Goal: Task Accomplishment & Management: Manage account settings

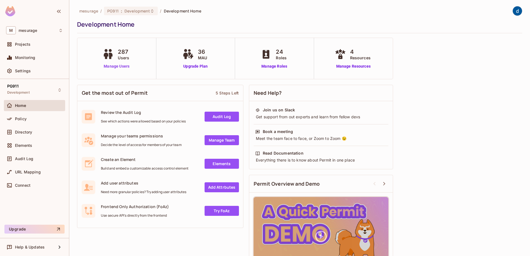
click at [115, 65] on link "Manage Users" at bounding box center [116, 66] width 31 height 6
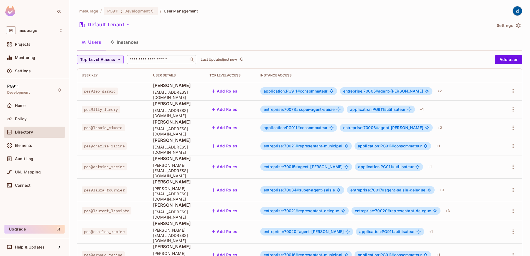
click at [148, 61] on input "text" at bounding box center [158, 60] width 58 height 6
type input "*****"
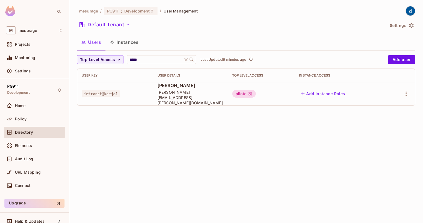
click at [341, 92] on button "Add Instance Roles" at bounding box center [323, 93] width 48 height 9
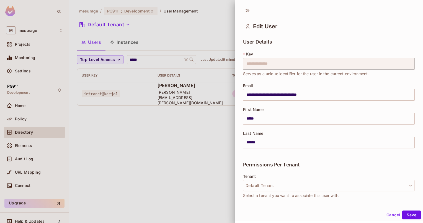
click at [386, 217] on button "Cancel" at bounding box center [393, 214] width 18 height 9
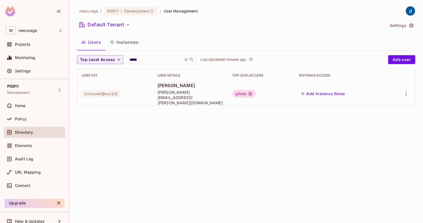
click at [121, 39] on button "Instances" at bounding box center [124, 42] width 37 height 14
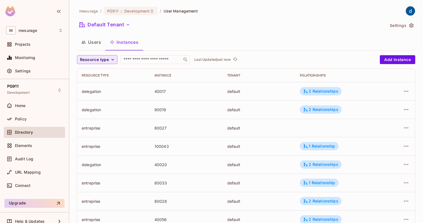
click at [103, 60] on span "Resource type" at bounding box center [94, 59] width 29 height 7
click at [103, 71] on span "delegation" at bounding box center [94, 72] width 27 height 5
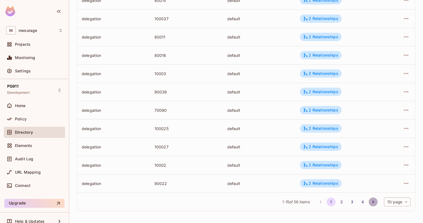
click at [371, 202] on button "Go to next page" at bounding box center [373, 201] width 9 height 9
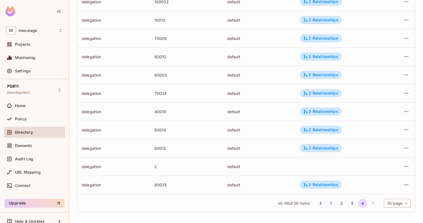
scroll to position [91, 0]
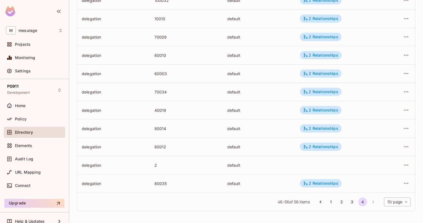
click at [371, 202] on li "pagination navigation" at bounding box center [373, 201] width 11 height 9
click at [368, 201] on li "pagination navigation" at bounding box center [373, 201] width 11 height 9
click at [320, 184] on div "2 Relationships" at bounding box center [320, 183] width 35 height 5
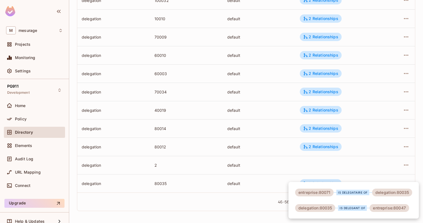
click at [322, 162] on div at bounding box center [211, 111] width 423 height 223
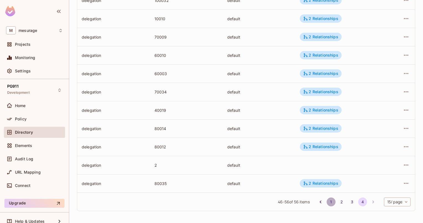
click at [327, 201] on button "1" at bounding box center [331, 201] width 9 height 9
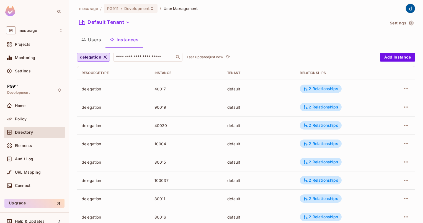
scroll to position [0, 0]
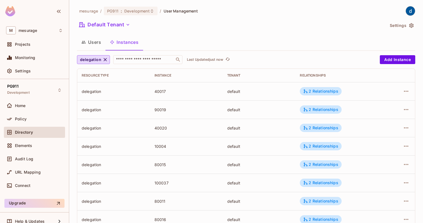
click at [160, 93] on div "40017" at bounding box center [187, 91] width 64 height 5
copy div "40017"
click at [83, 40] on icon "button" at bounding box center [83, 42] width 4 height 4
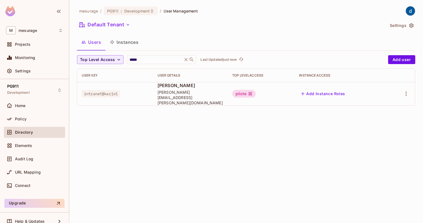
click at [339, 90] on button "Add Instance Roles" at bounding box center [323, 93] width 48 height 9
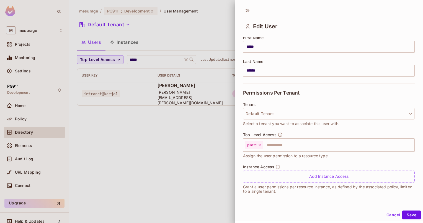
scroll to position [1, 0]
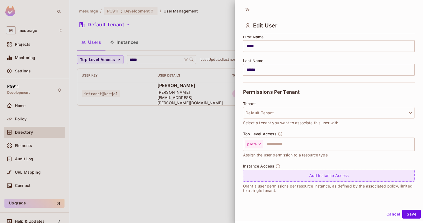
click at [275, 175] on div "Add Instance Access" at bounding box center [329, 176] width 172 height 12
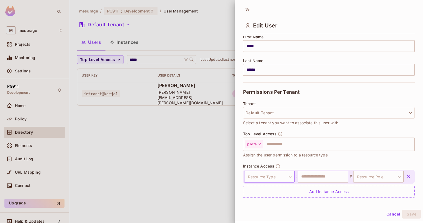
click at [270, 176] on body "**********" at bounding box center [211, 111] width 423 height 223
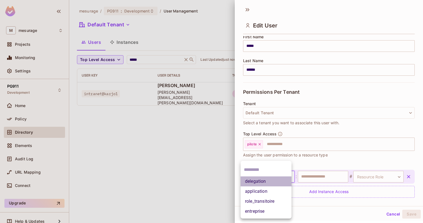
click at [269, 177] on li "delegation" at bounding box center [266, 181] width 51 height 10
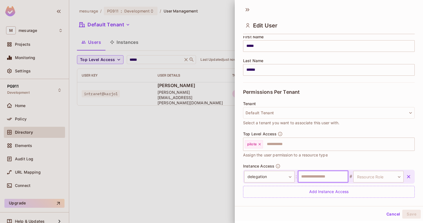
click at [319, 175] on input "text" at bounding box center [323, 177] width 50 height 12
click at [364, 176] on body "**********" at bounding box center [211, 111] width 423 height 223
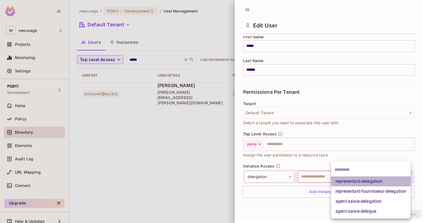
click at [364, 177] on li "representant-delegation" at bounding box center [370, 181] width 79 height 10
type input "**********"
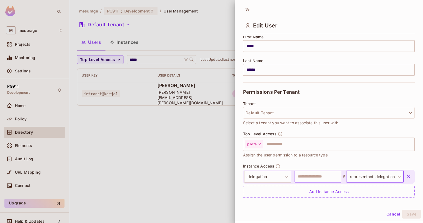
click at [319, 175] on input "text" at bounding box center [318, 177] width 47 height 12
click at [411, 218] on div "Cancel Save" at bounding box center [329, 213] width 188 height 13
click at [411, 215] on button "Save" at bounding box center [411, 213] width 19 height 9
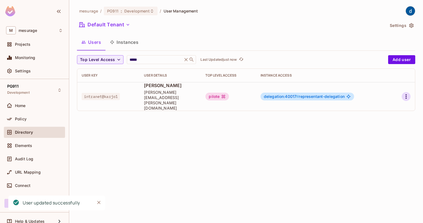
click at [406, 94] on icon "button" at bounding box center [406, 96] width 7 height 7
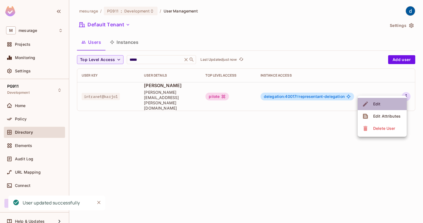
click at [391, 106] on li "Edit" at bounding box center [382, 104] width 49 height 12
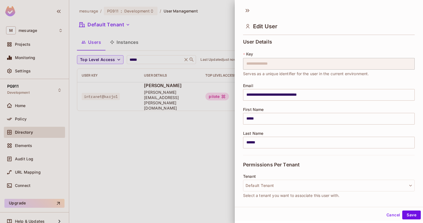
scroll to position [88, 0]
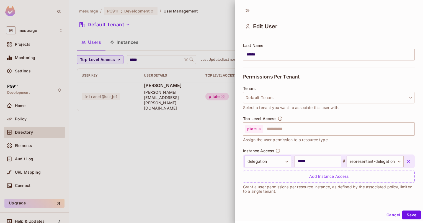
click at [282, 161] on body "**********" at bounding box center [211, 111] width 423 height 223
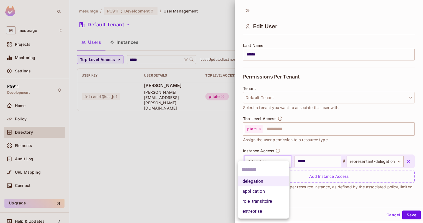
click at [265, 214] on li "entreprise" at bounding box center [263, 211] width 51 height 10
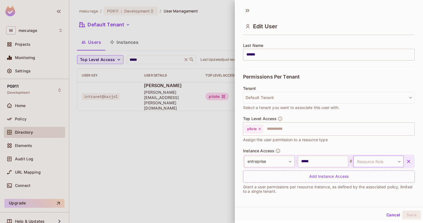
click at [367, 160] on body "**********" at bounding box center [211, 111] width 423 height 223
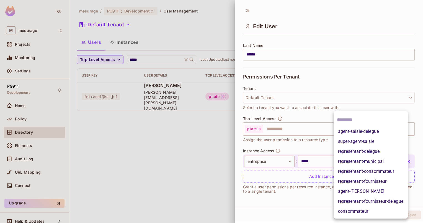
click at [371, 152] on li "representant-delegue" at bounding box center [371, 151] width 74 height 10
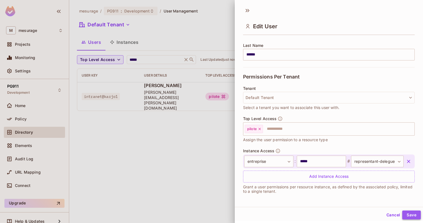
click at [410, 214] on button "Save" at bounding box center [411, 214] width 19 height 9
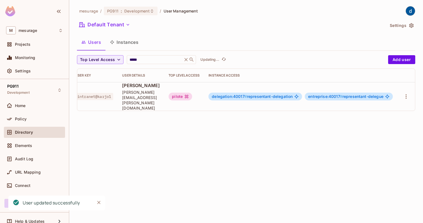
scroll to position [0, 0]
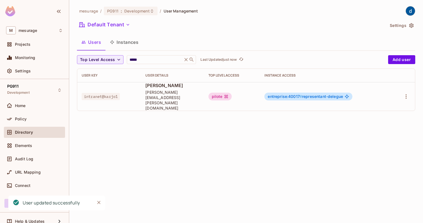
click at [134, 43] on button "Instances" at bounding box center [124, 42] width 37 height 14
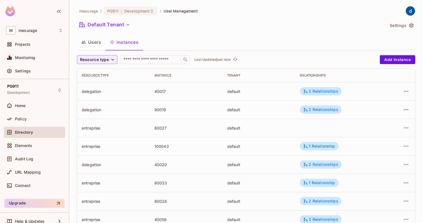
click at [107, 90] on div "delegation" at bounding box center [114, 91] width 64 height 5
click at [97, 92] on div "delegation" at bounding box center [114, 91] width 64 height 5
click at [160, 90] on div "40017" at bounding box center [187, 91] width 64 height 5
click at [309, 91] on div "2 Relationships" at bounding box center [320, 91] width 35 height 5
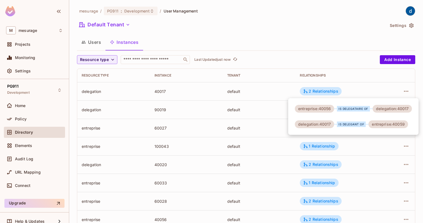
click at [408, 94] on div at bounding box center [211, 111] width 423 height 223
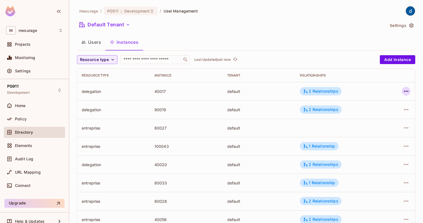
click at [404, 91] on icon "button" at bounding box center [406, 91] width 4 height 1
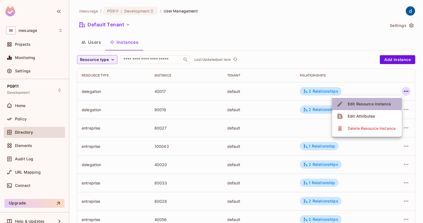
click at [374, 106] on div "Edit Resource Instance" at bounding box center [369, 104] width 43 height 6
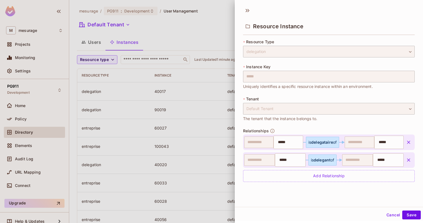
click at [168, 90] on div at bounding box center [211, 111] width 423 height 223
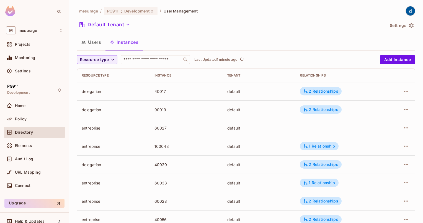
click at [100, 43] on button "Users" at bounding box center [91, 42] width 29 height 14
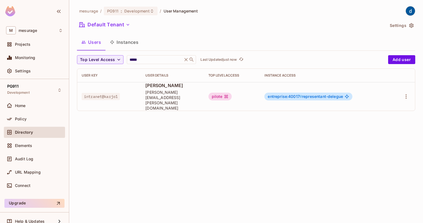
click at [124, 43] on button "Instances" at bounding box center [124, 42] width 37 height 14
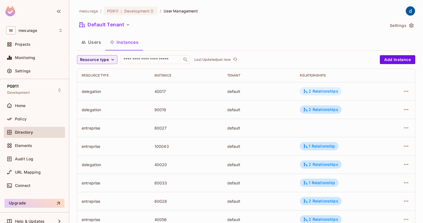
click at [325, 91] on div "2 Relationships" at bounding box center [320, 91] width 35 height 5
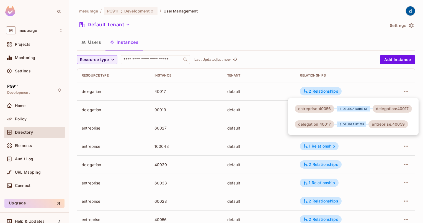
click at [319, 110] on div "entreprise:40056" at bounding box center [314, 109] width 39 height 8
click at [198, 97] on div at bounding box center [211, 111] width 423 height 223
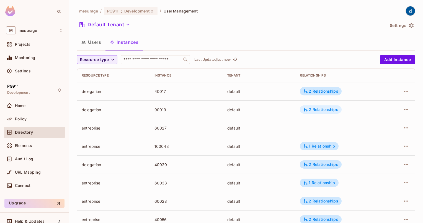
click at [336, 110] on div "2 Relationships" at bounding box center [321, 109] width 42 height 8
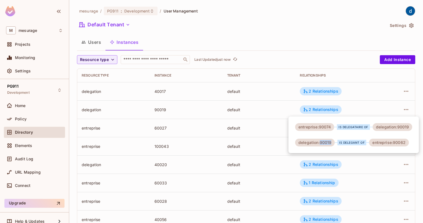
drag, startPoint x: 320, startPoint y: 143, endPoint x: 332, endPoint y: 143, distance: 11.9
click at [332, 143] on div "delegation:90019" at bounding box center [315, 142] width 40 height 8
copy div "90019"
click at [165, 73] on div at bounding box center [211, 111] width 423 height 223
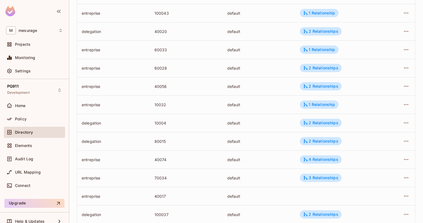
scroll to position [164, 0]
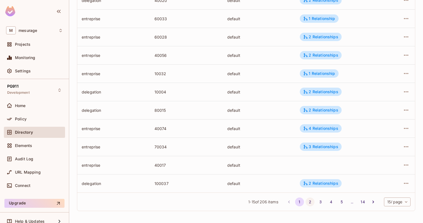
click at [306, 199] on button "2" at bounding box center [310, 201] width 9 height 9
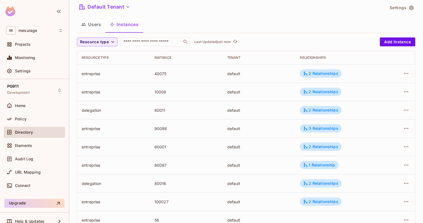
scroll to position [0, 0]
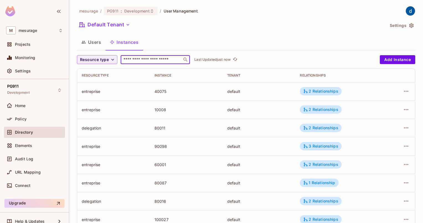
click at [130, 58] on input "text" at bounding box center [151, 60] width 58 height 6
type input "***"
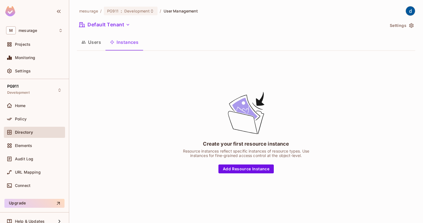
click at [127, 44] on button "Instances" at bounding box center [124, 42] width 37 height 14
click at [99, 45] on button "Users" at bounding box center [91, 42] width 29 height 14
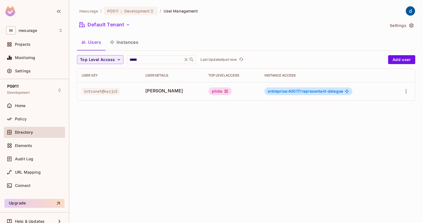
click at [129, 47] on button "Instances" at bounding box center [124, 42] width 37 height 14
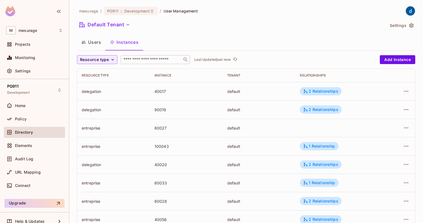
click at [134, 61] on input "text" at bounding box center [151, 60] width 58 height 6
type input "*"
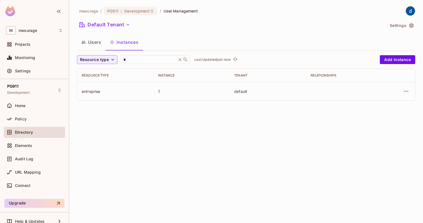
click at [134, 61] on input "*" at bounding box center [148, 60] width 53 height 6
type input "**"
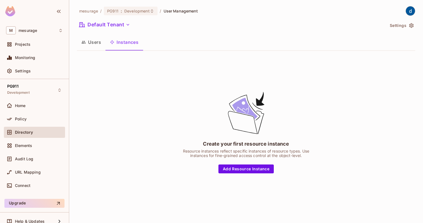
click at [126, 55] on div "Create your first resource instance Resource instances reflect specific instanc…" at bounding box center [246, 131] width 338 height 153
click at [124, 43] on button "Instances" at bounding box center [124, 42] width 37 height 14
click at [91, 45] on button "Users" at bounding box center [91, 42] width 29 height 14
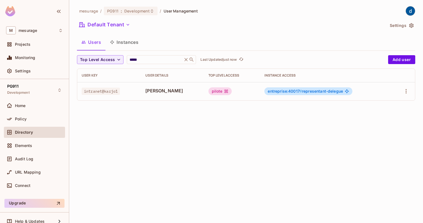
click at [122, 48] on button "Instances" at bounding box center [124, 42] width 37 height 14
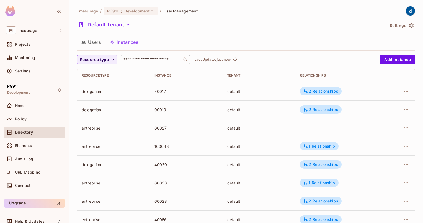
click at [137, 61] on input "text" at bounding box center [151, 60] width 58 height 6
type input "**"
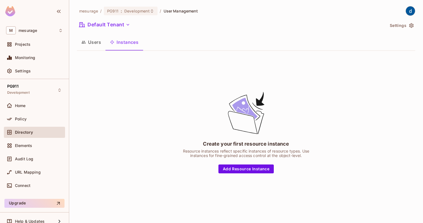
click at [95, 43] on button "Users" at bounding box center [91, 42] width 29 height 14
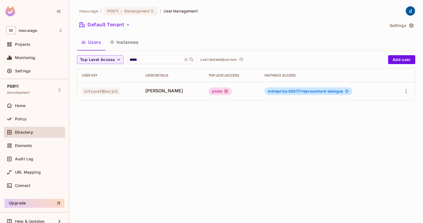
click at [127, 43] on button "Instances" at bounding box center [124, 42] width 37 height 14
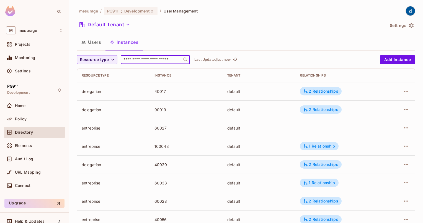
click at [129, 57] on input "text" at bounding box center [151, 60] width 58 height 6
type input "*"
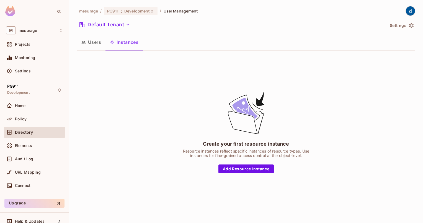
click at [98, 42] on button "Users" at bounding box center [91, 42] width 29 height 14
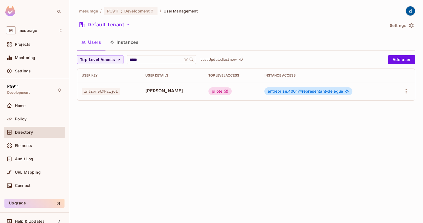
click at [124, 40] on button "Instances" at bounding box center [124, 42] width 37 height 14
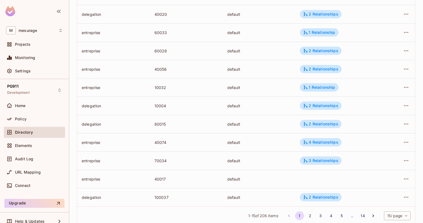
scroll to position [164, 0]
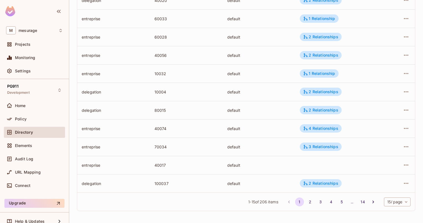
click at [360, 201] on button "14" at bounding box center [362, 201] width 9 height 9
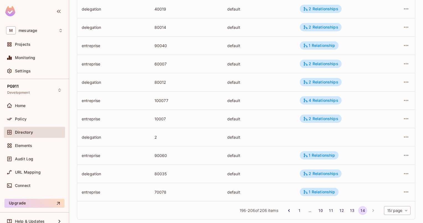
scroll to position [83, 0]
